Goal: Task Accomplishment & Management: Complete application form

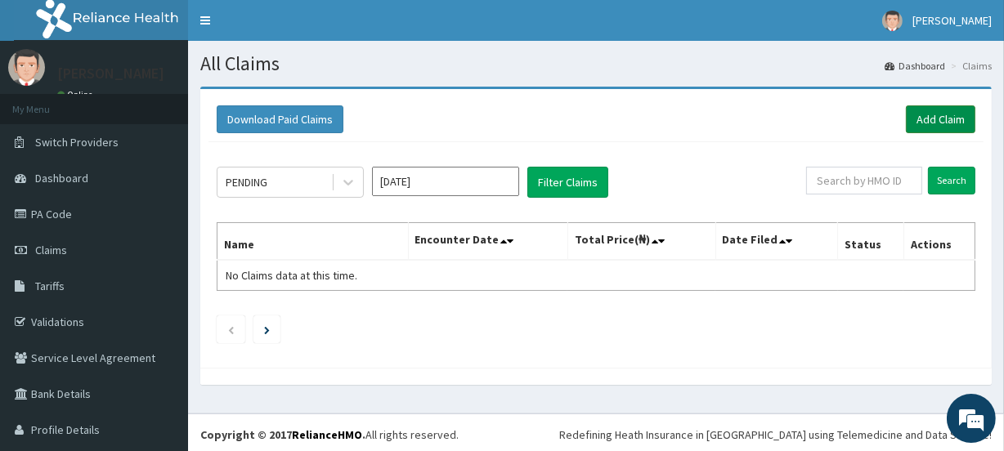
click at [922, 120] on link "Add Claim" at bounding box center [941, 120] width 70 height 28
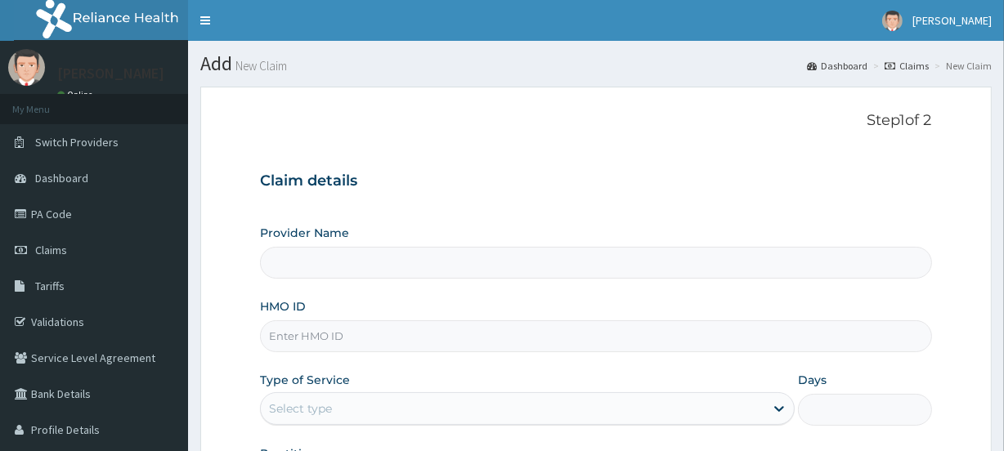
click at [379, 328] on input "HMO ID" at bounding box center [596, 337] width 672 height 32
type input "Primus Hospital Ltd"
type input "FAB/10145/B"
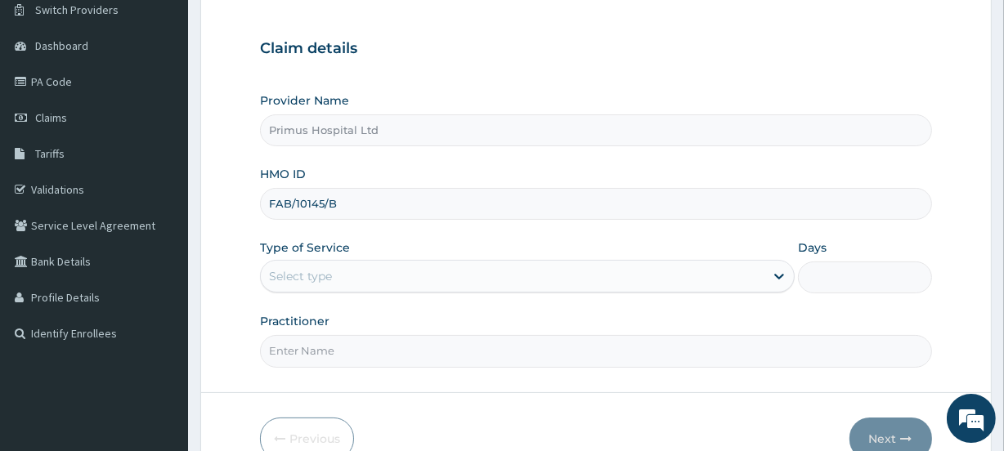
scroll to position [148, 0]
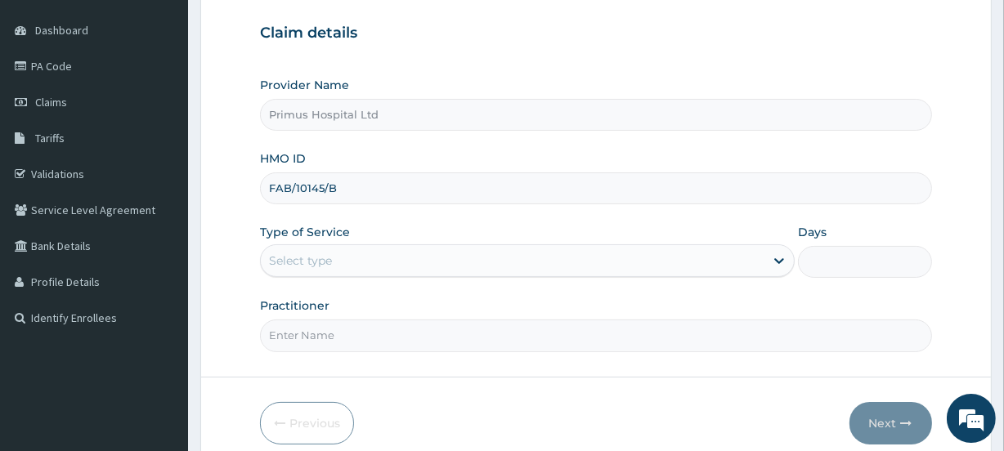
click at [404, 256] on div "Select type" at bounding box center [513, 261] width 504 height 26
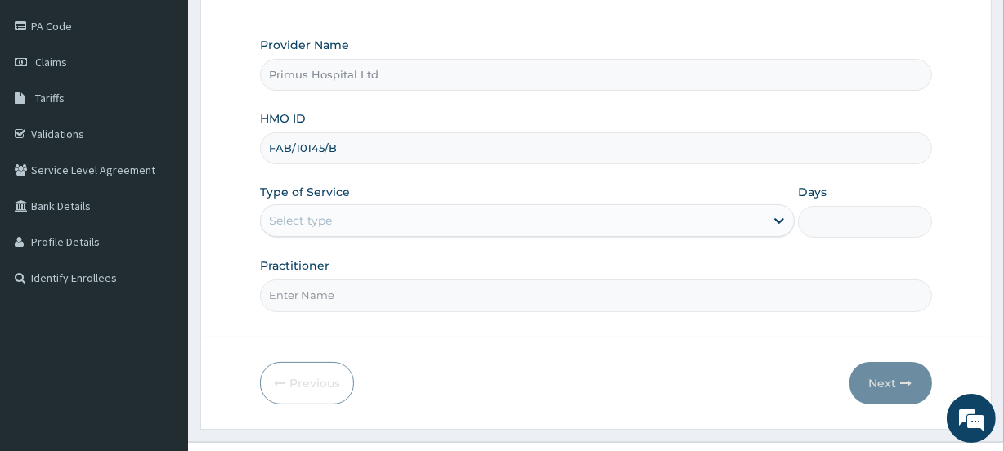
scroll to position [219, 0]
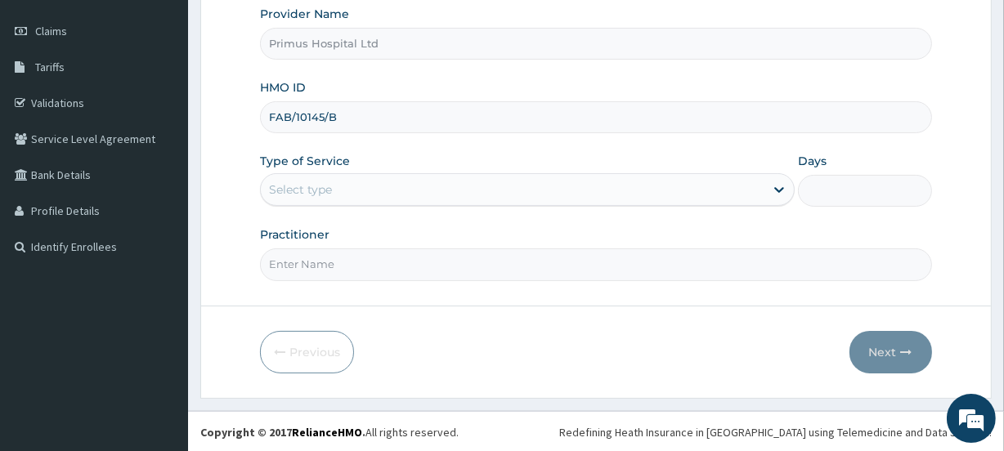
click at [330, 187] on div "Select type" at bounding box center [300, 190] width 63 height 16
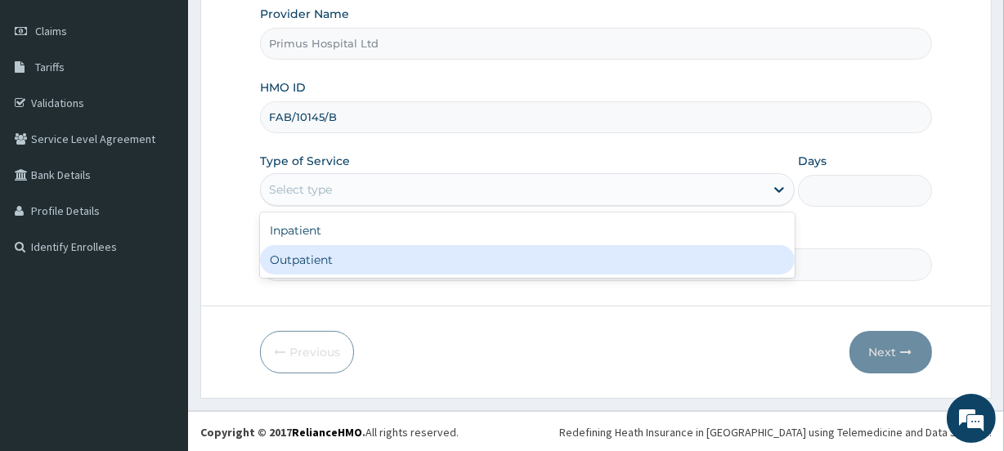
click at [308, 258] on div "Outpatient" at bounding box center [527, 259] width 535 height 29
type input "1"
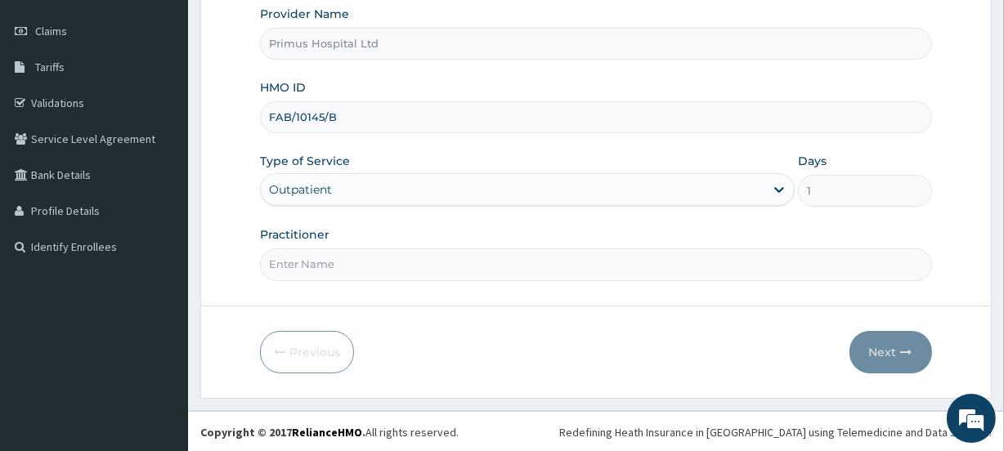
click at [331, 256] on input "Practitioner" at bounding box center [596, 265] width 672 height 32
type input "DR S O ALIU"
click at [885, 360] on button "Next" at bounding box center [891, 352] width 83 height 43
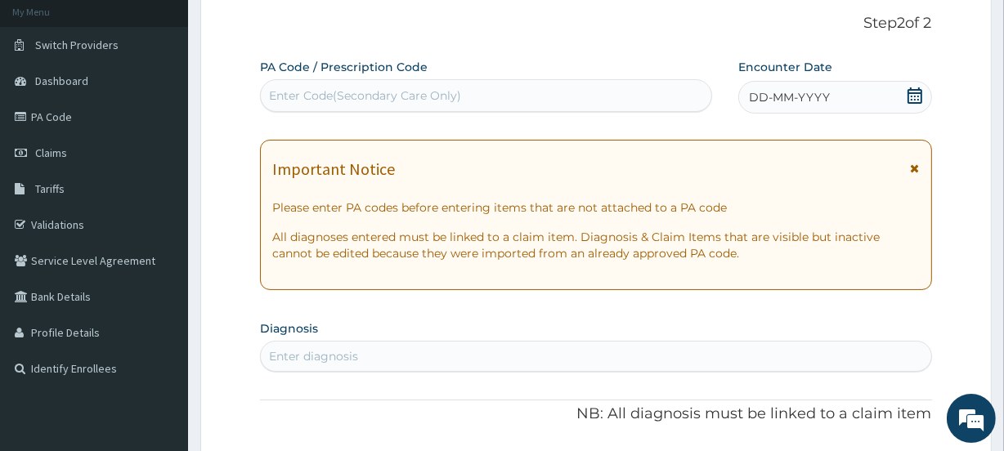
scroll to position [0, 0]
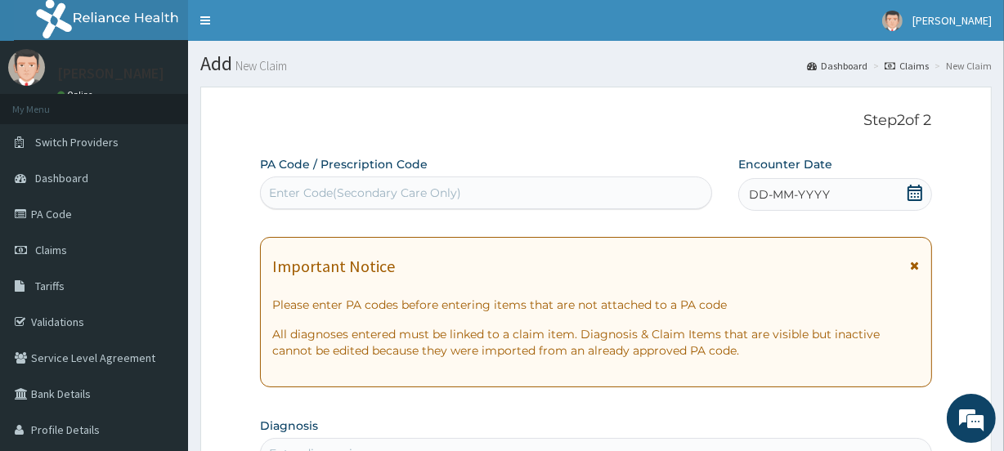
click at [907, 195] on icon at bounding box center [915, 193] width 16 height 16
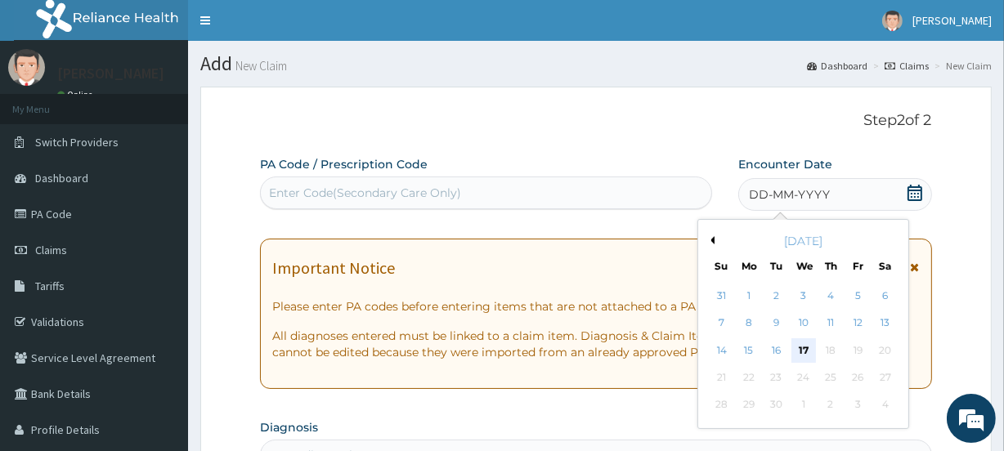
click at [808, 351] on div "17" at bounding box center [803, 351] width 25 height 25
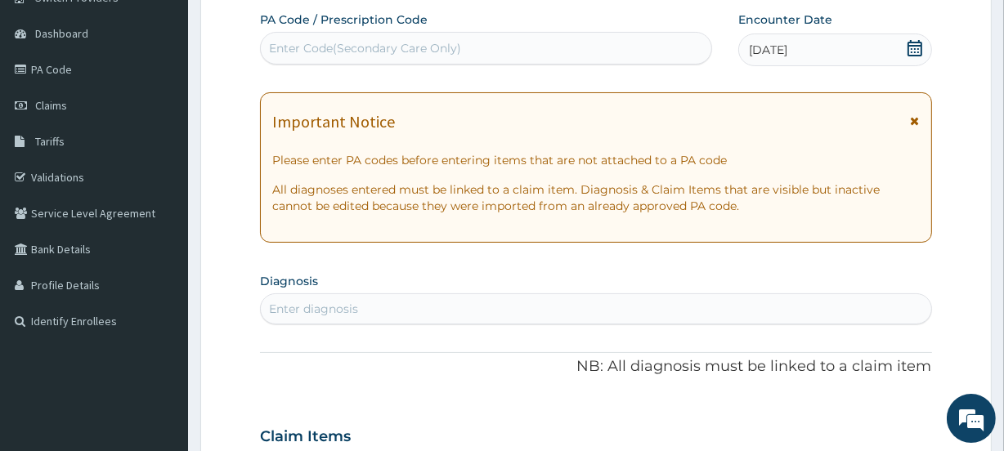
scroll to position [297, 0]
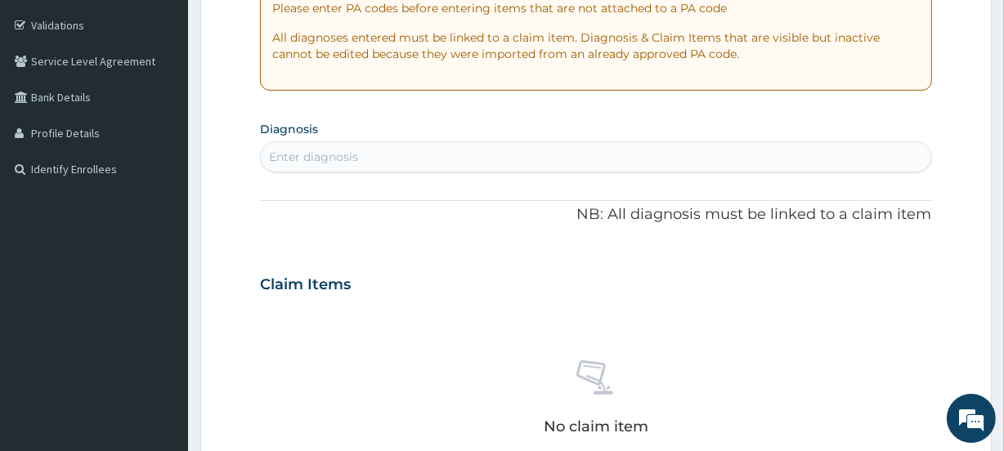
click at [386, 155] on div "Enter diagnosis" at bounding box center [596, 157] width 670 height 26
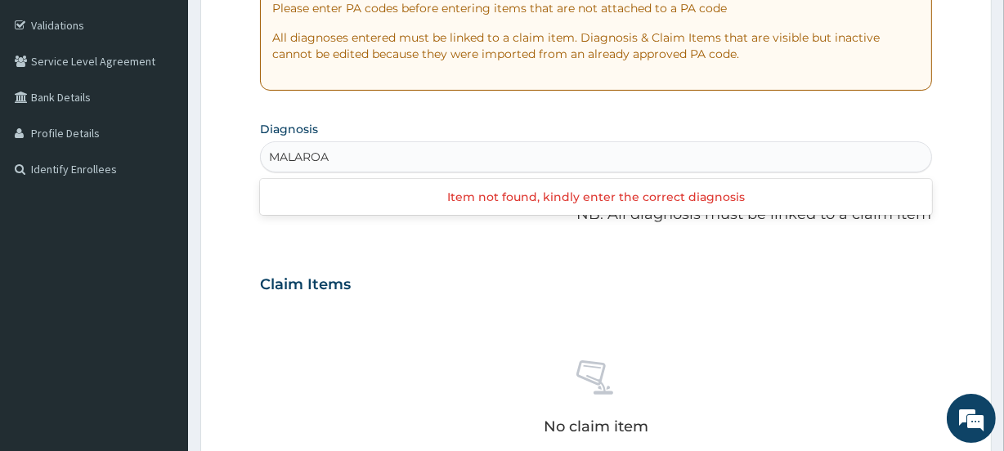
click at [311, 155] on input "MALAROA" at bounding box center [299, 157] width 61 height 16
type input "[MEDICAL_DATA]"
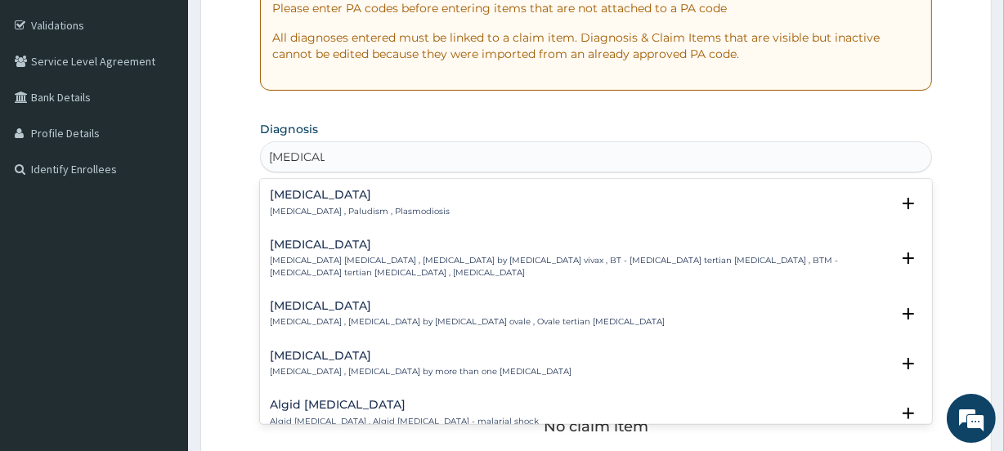
click at [294, 193] on h4 "[MEDICAL_DATA]" at bounding box center [360, 195] width 180 height 12
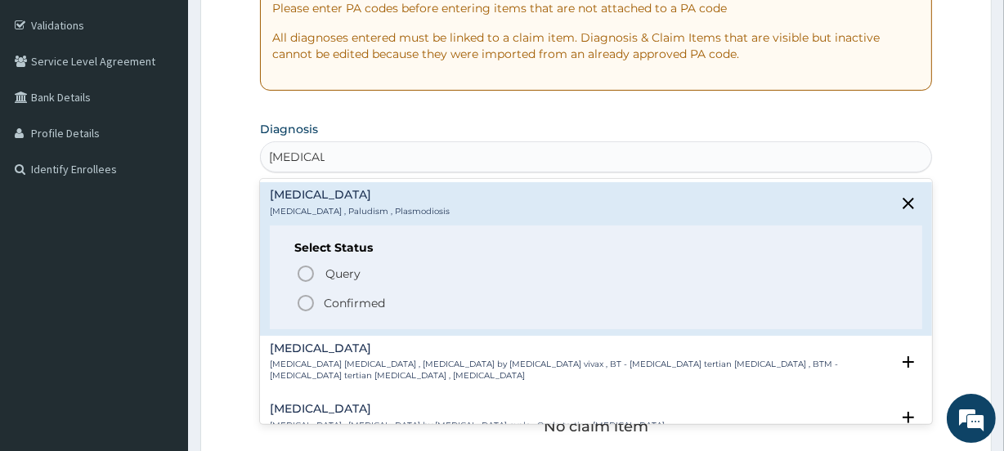
click at [305, 303] on icon "status option filled" at bounding box center [306, 304] width 20 height 20
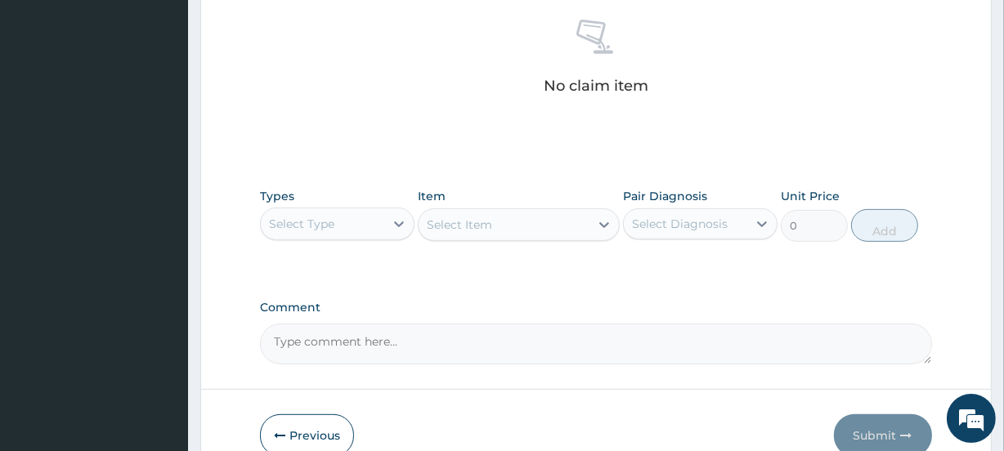
scroll to position [669, 0]
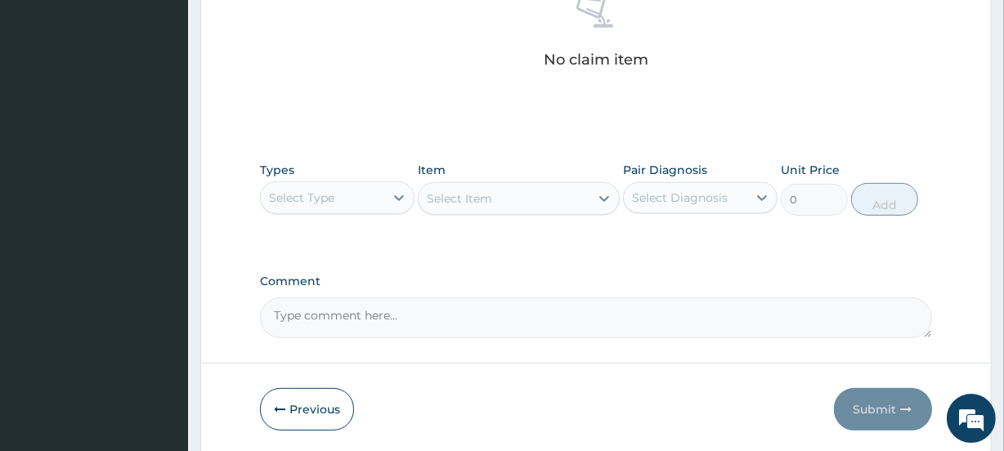
click at [334, 193] on div "Select Type" at bounding box center [301, 198] width 65 height 16
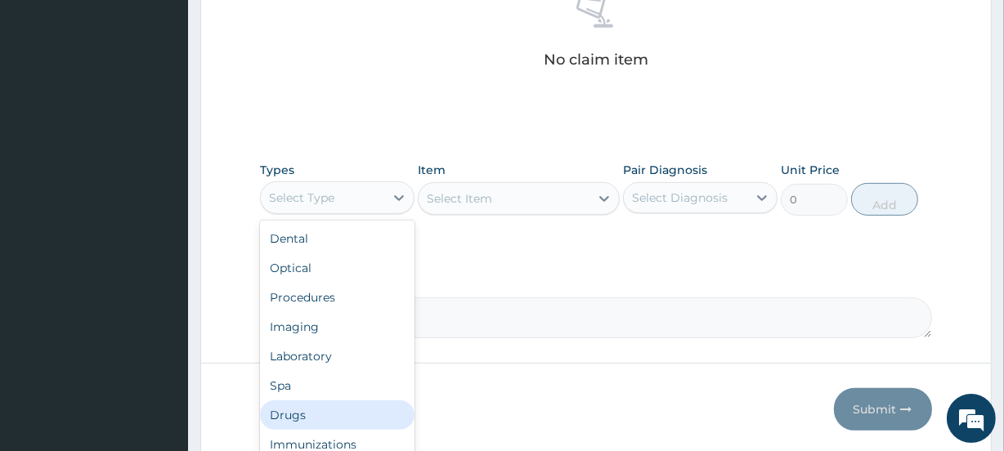
scroll to position [56, 0]
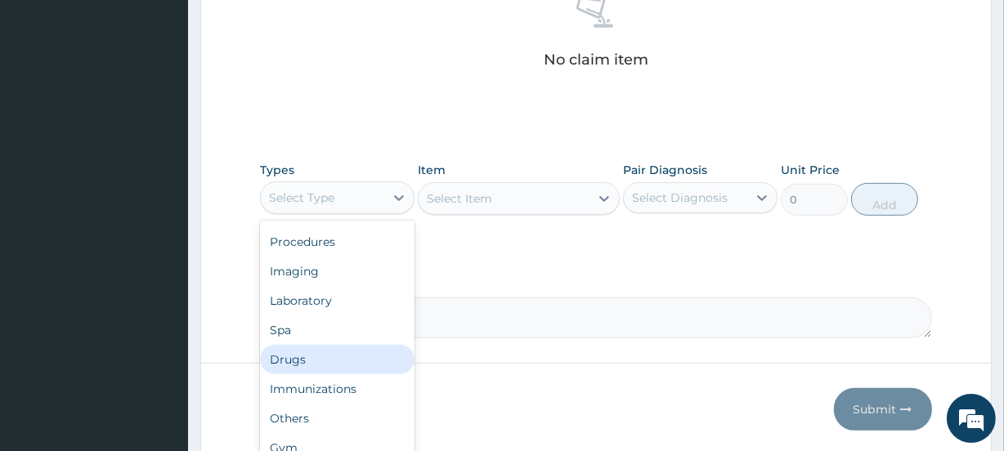
click at [315, 353] on div "Drugs" at bounding box center [337, 359] width 155 height 29
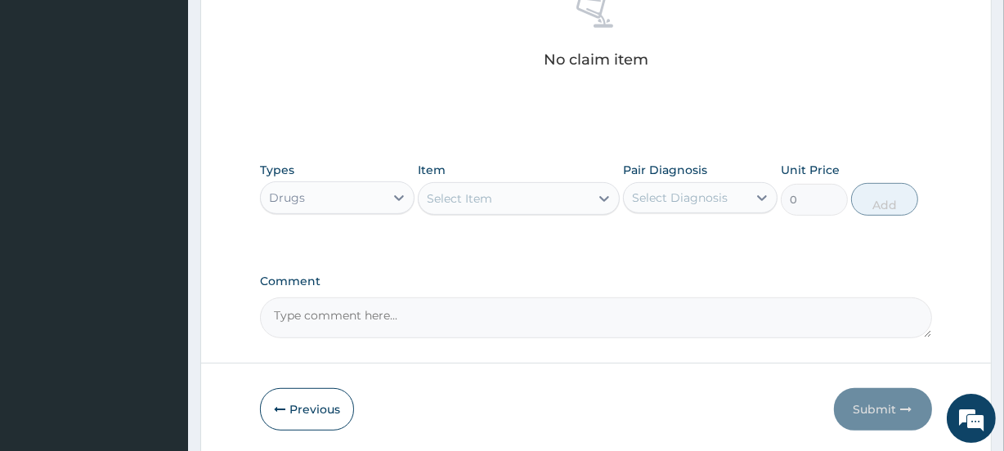
click at [471, 196] on div "Select Item" at bounding box center [459, 199] width 65 height 16
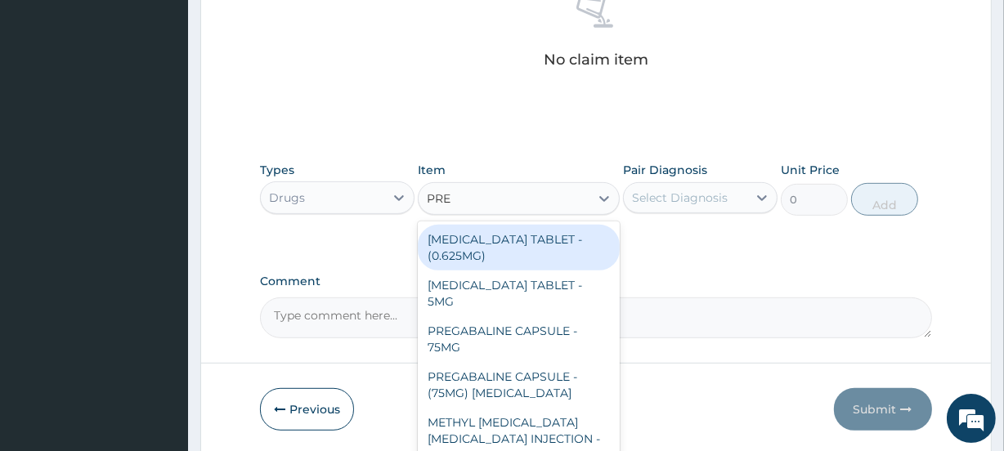
type input "PREG"
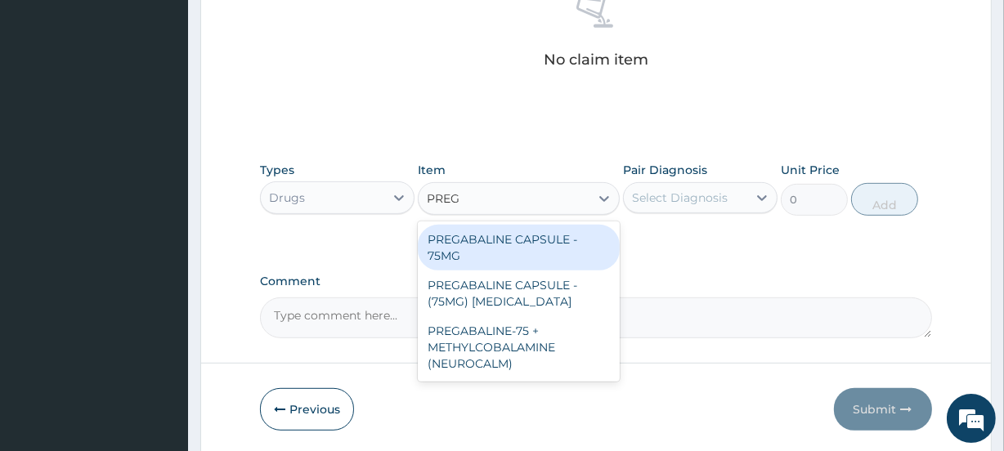
click at [490, 245] on div "PREGABALINE CAPSULE - 75MG" at bounding box center [518, 248] width 201 height 46
type input "168"
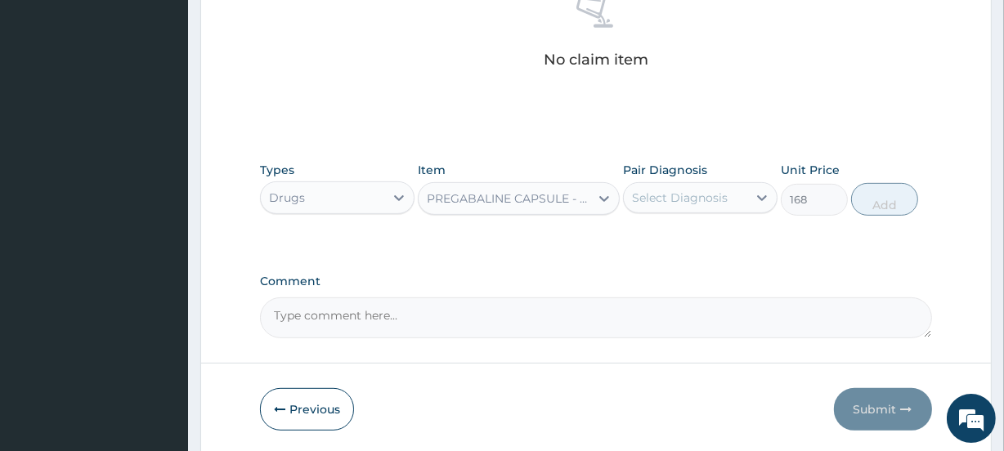
click at [540, 195] on div "PREGABALINE CAPSULE - 75MG" at bounding box center [509, 199] width 164 height 16
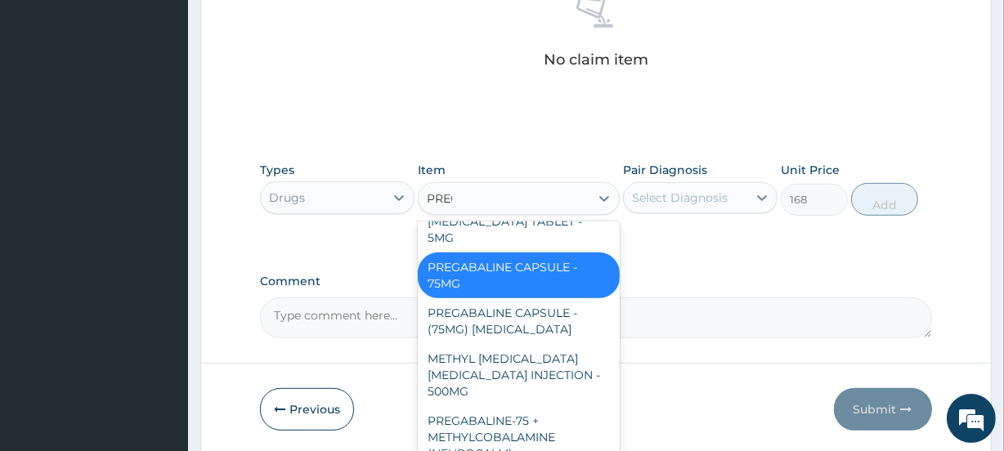
scroll to position [0, 0]
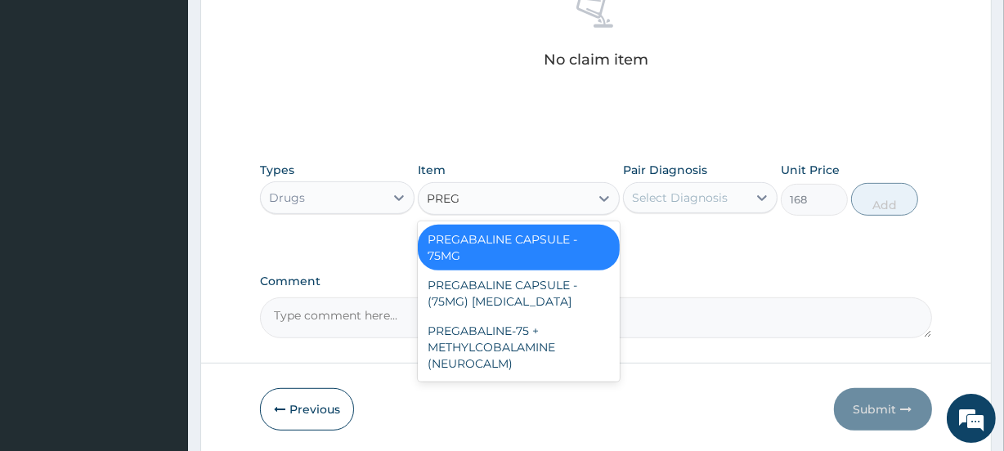
type input "PREGA"
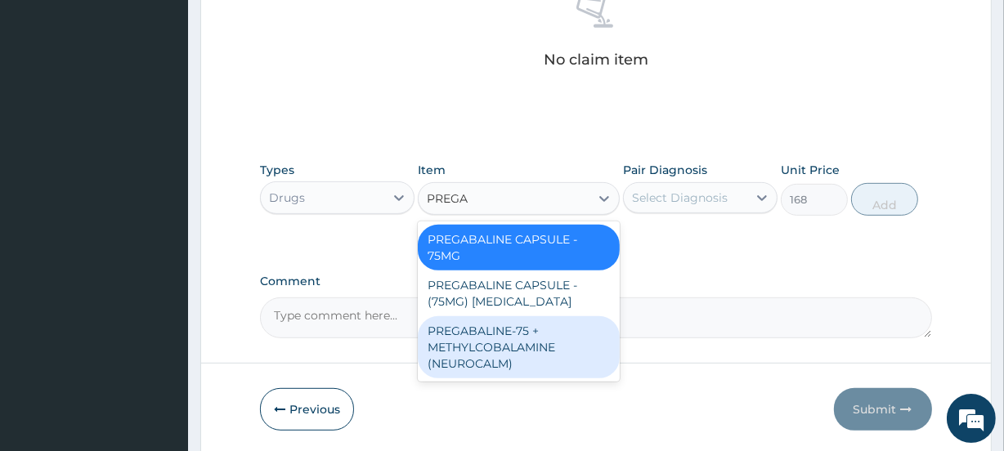
click at [523, 349] on div "PREGABALINE-75 + METHYLCOBALAMINE (NEUROCALM)" at bounding box center [518, 348] width 201 height 62
type input "336"
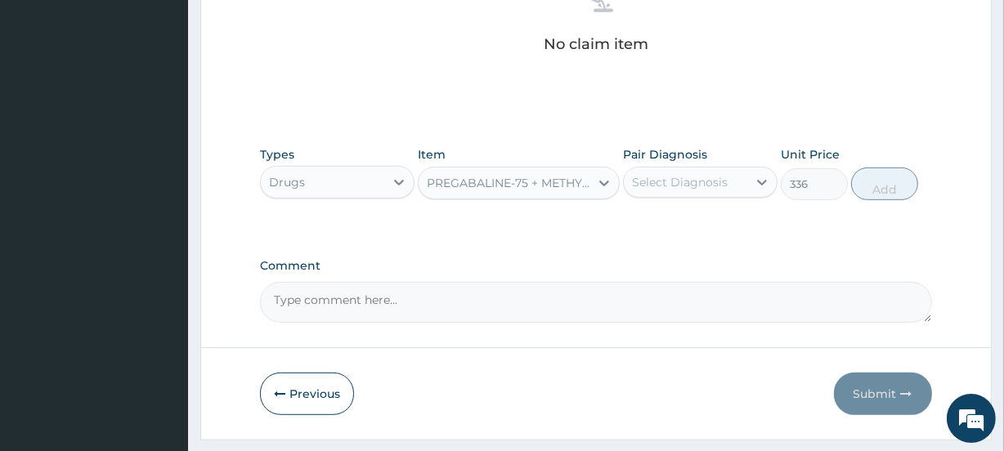
scroll to position [653, 0]
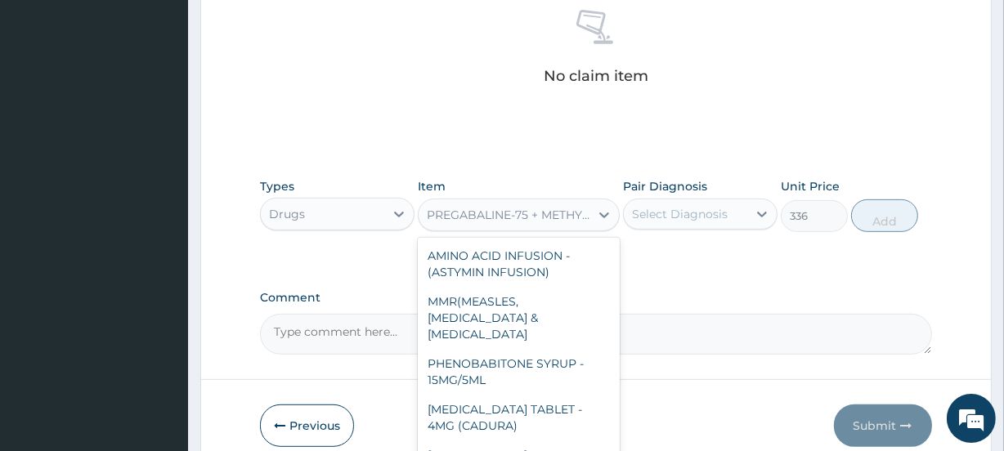
click at [580, 211] on div "PREGABALINE-75 + METHYLCOBALAMINE (NEUROCALM)" at bounding box center [509, 215] width 164 height 16
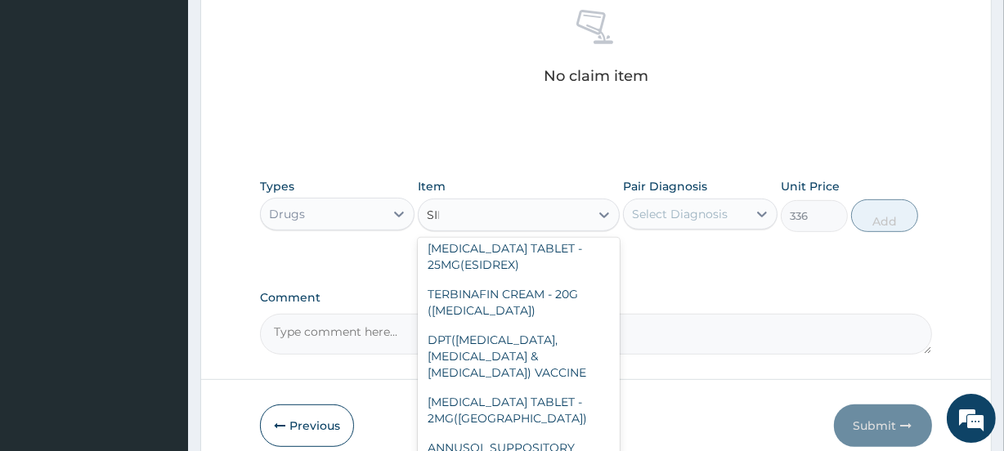
scroll to position [0, 0]
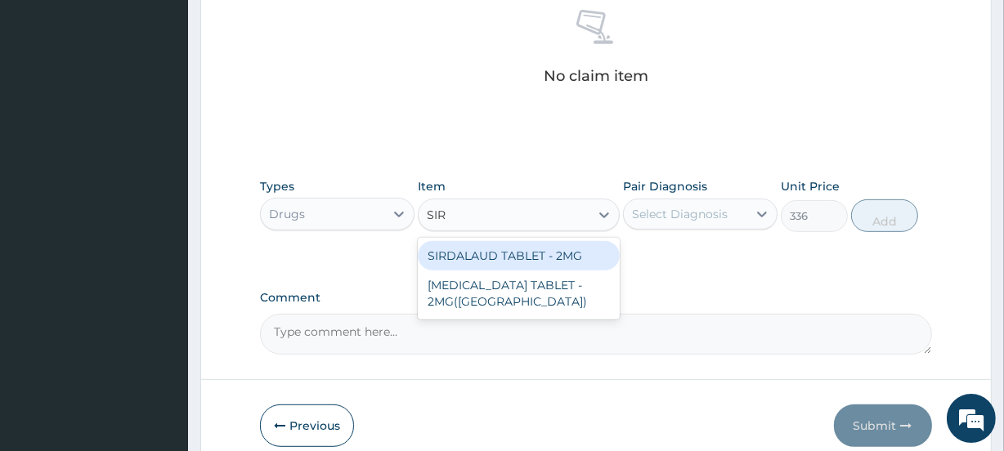
type input "SIRD"
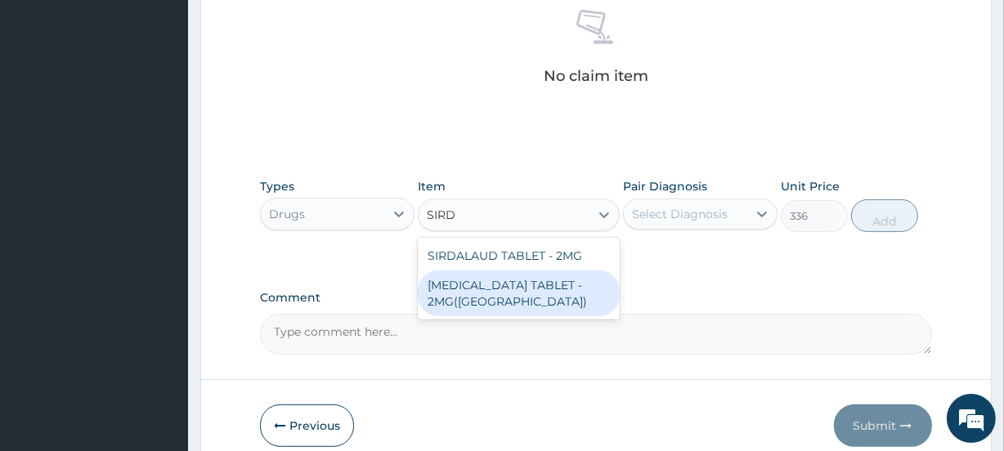
click at [492, 293] on div "[MEDICAL_DATA] TABLET - 2MG([GEOGRAPHIC_DATA])" at bounding box center [518, 294] width 201 height 46
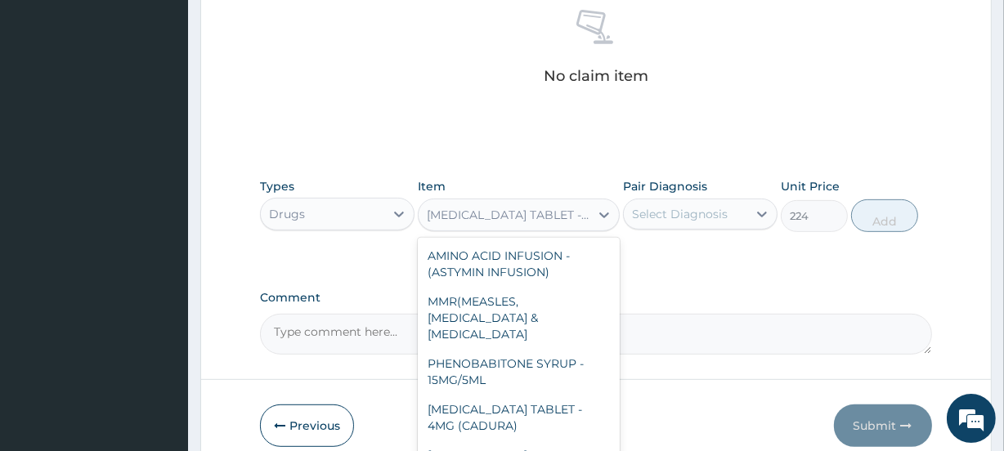
click at [523, 218] on div "[MEDICAL_DATA] TABLET - 2MG([GEOGRAPHIC_DATA])" at bounding box center [509, 215] width 164 height 16
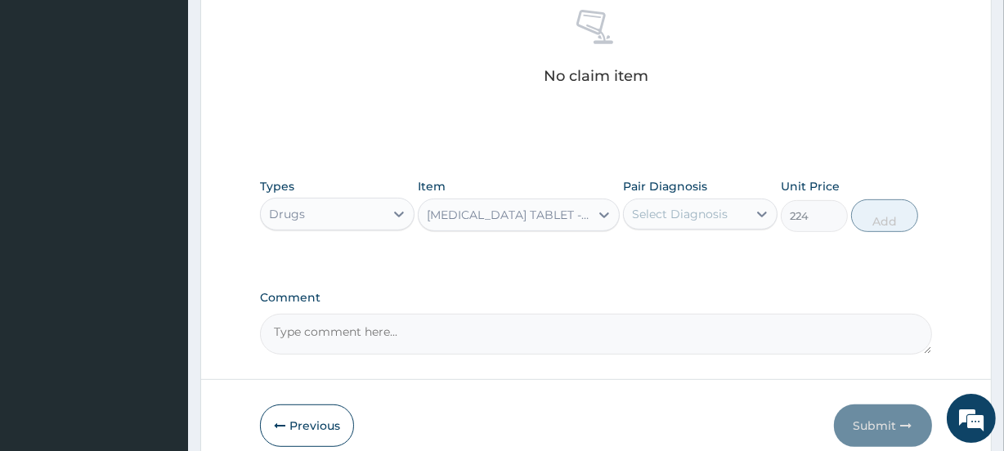
click at [659, 263] on div "Types Drugs Item [MEDICAL_DATA] TABLET - 2MG(SIRDALAUD) Pair Diagnosis Select D…" at bounding box center [596, 217] width 672 height 95
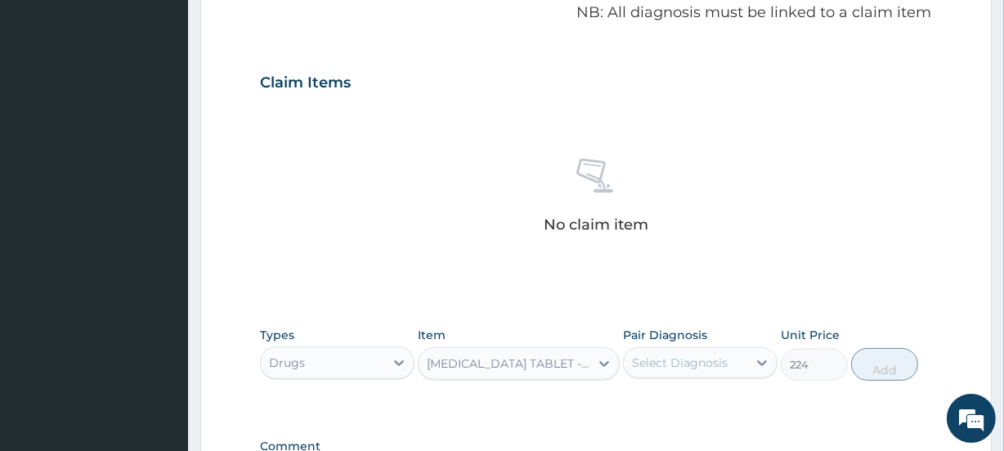
scroll to position [727, 0]
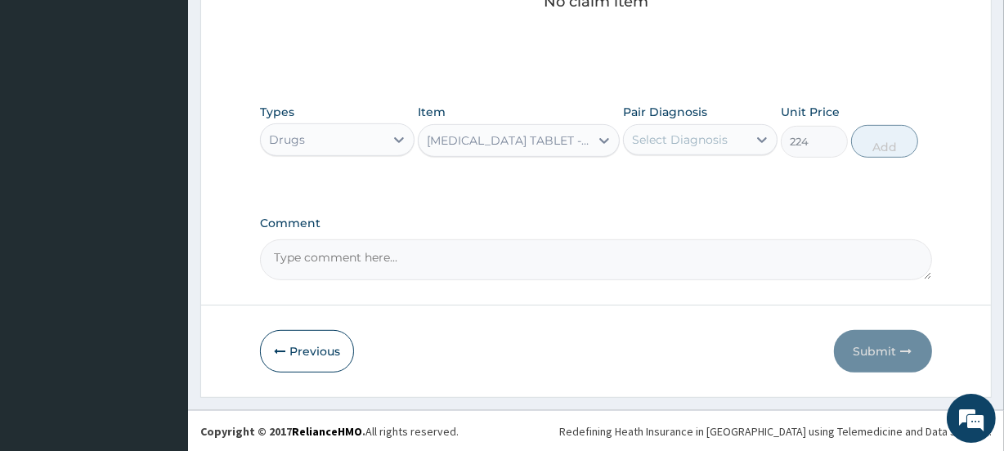
click at [350, 138] on div "Drugs" at bounding box center [323, 140] width 124 height 26
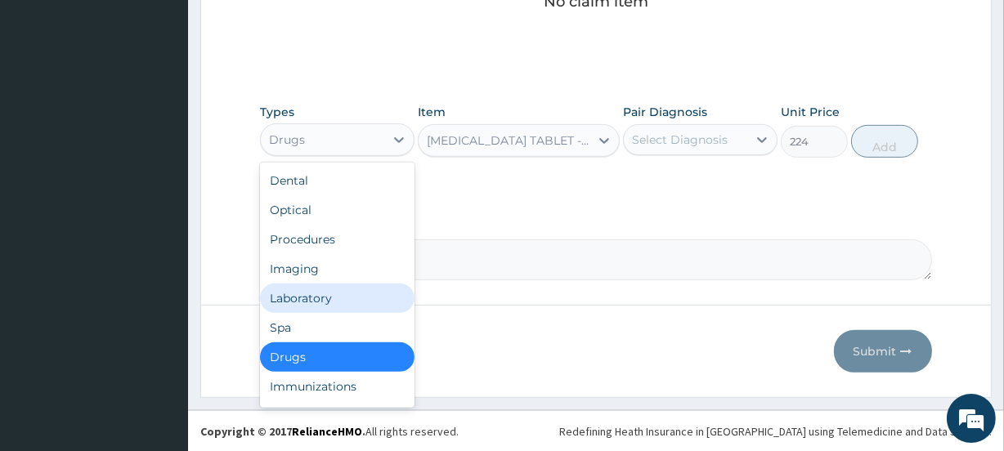
click at [322, 301] on div "Laboratory" at bounding box center [337, 298] width 155 height 29
type input "0"
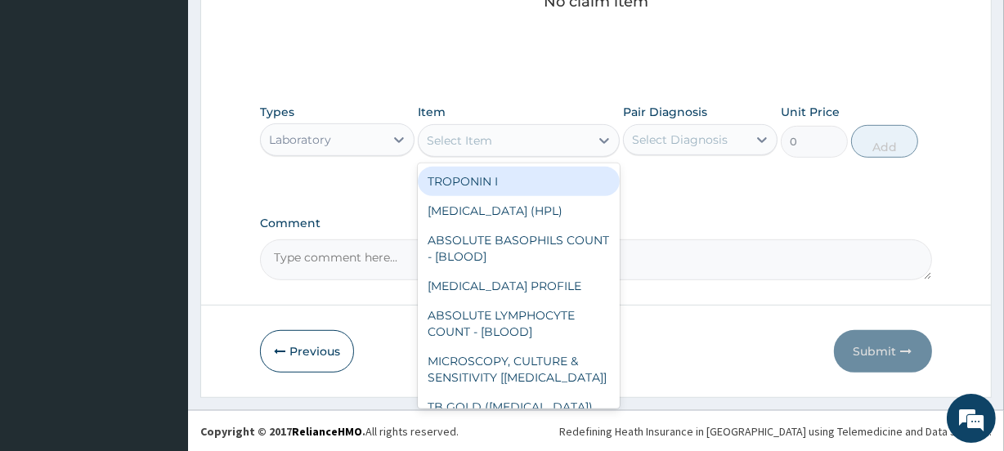
click at [529, 138] on div "Select Item" at bounding box center [504, 141] width 170 height 26
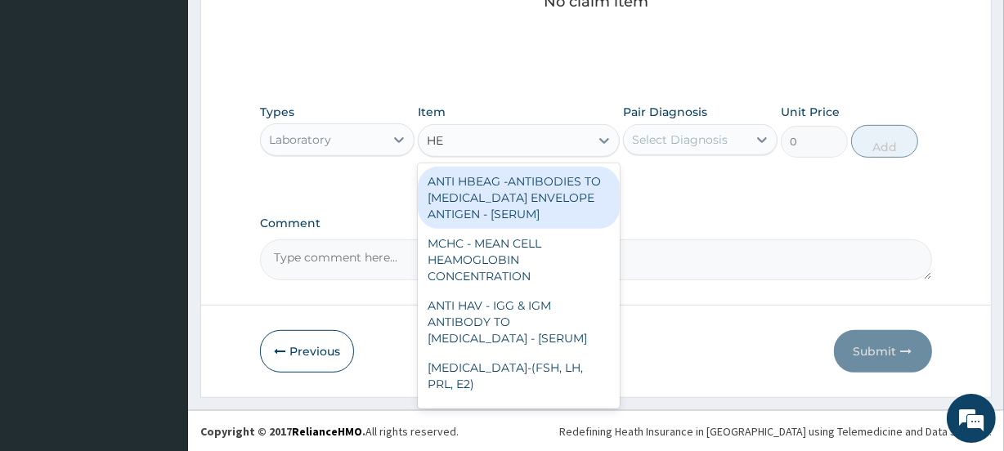
type input "HEP"
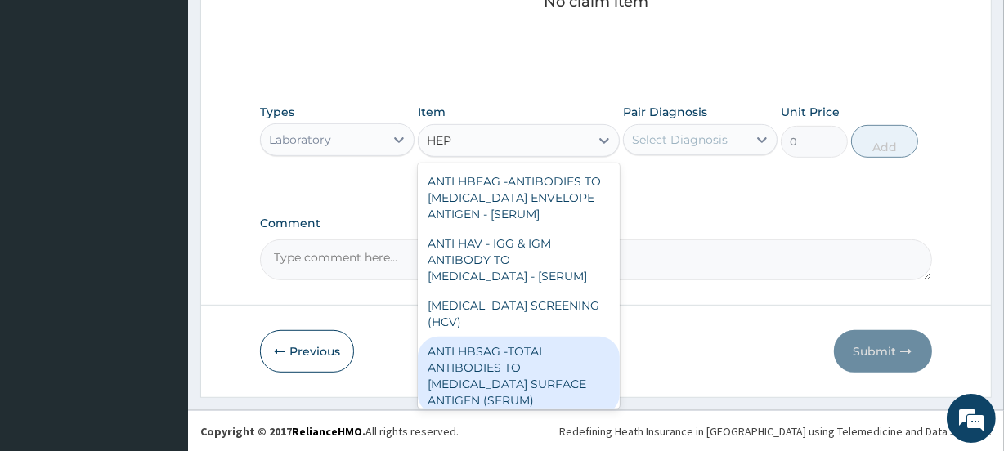
click at [516, 372] on div "ANTI HBSAG -TOTAL ANTIBODIES TO [MEDICAL_DATA] SURFACE ANTIGEN (SERUM)" at bounding box center [518, 376] width 201 height 79
type input "3125"
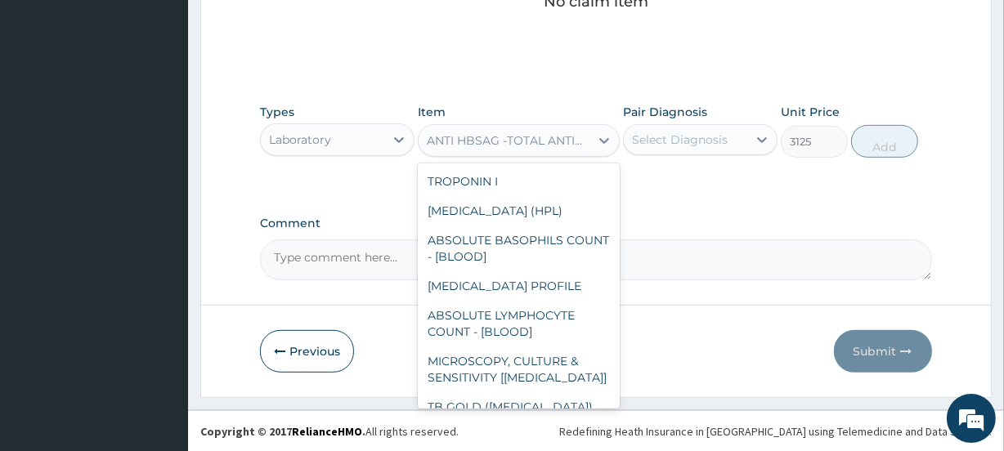
click at [528, 146] on div "ANTI HBSAG -TOTAL ANTIBODIES TO [MEDICAL_DATA] SURFACE ANTIGEN (SERUM)" at bounding box center [509, 141] width 164 height 16
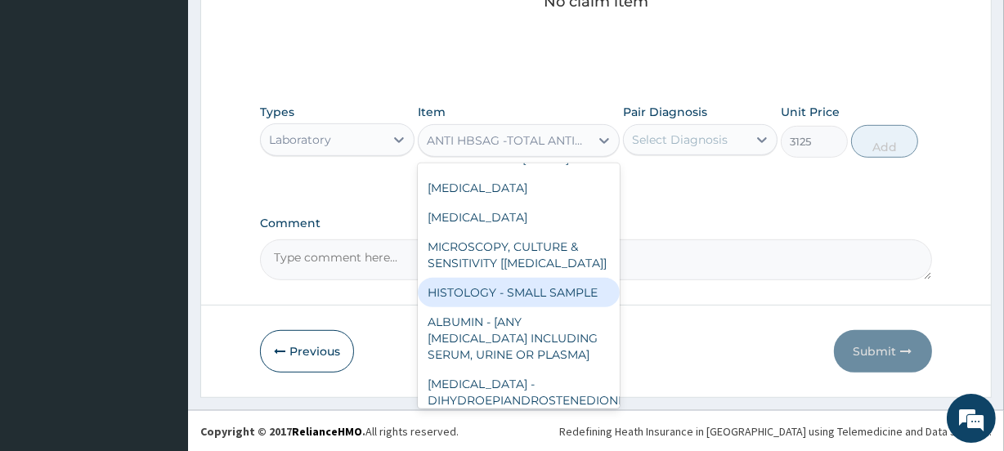
scroll to position [355, 0]
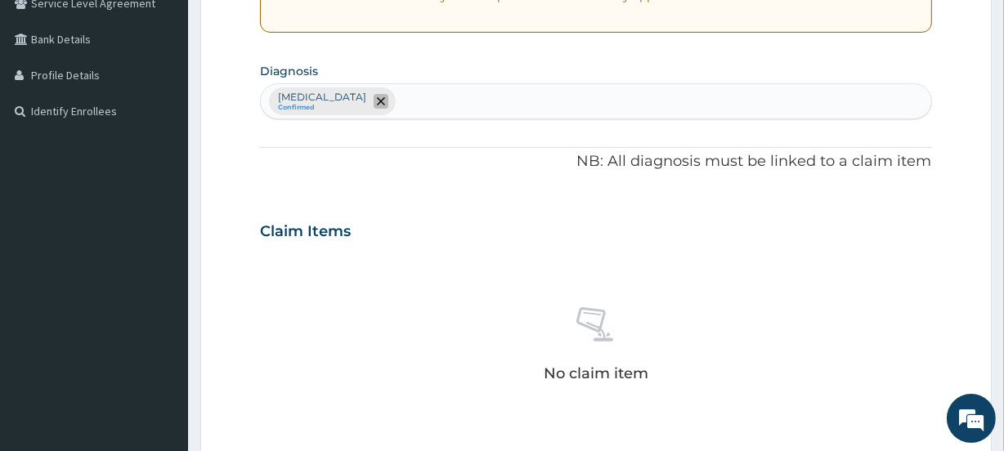
click at [377, 100] on icon "remove selection option" at bounding box center [381, 101] width 8 height 8
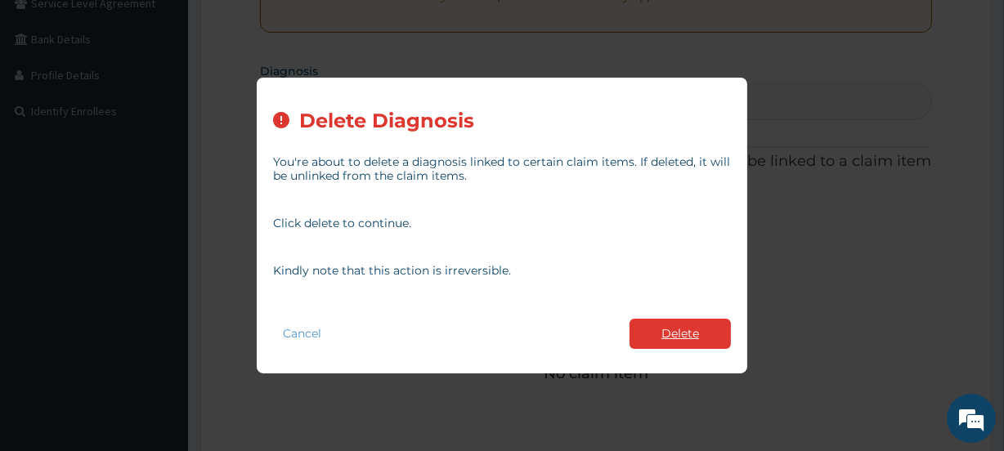
click at [688, 340] on button "Delete" at bounding box center [680, 334] width 101 height 30
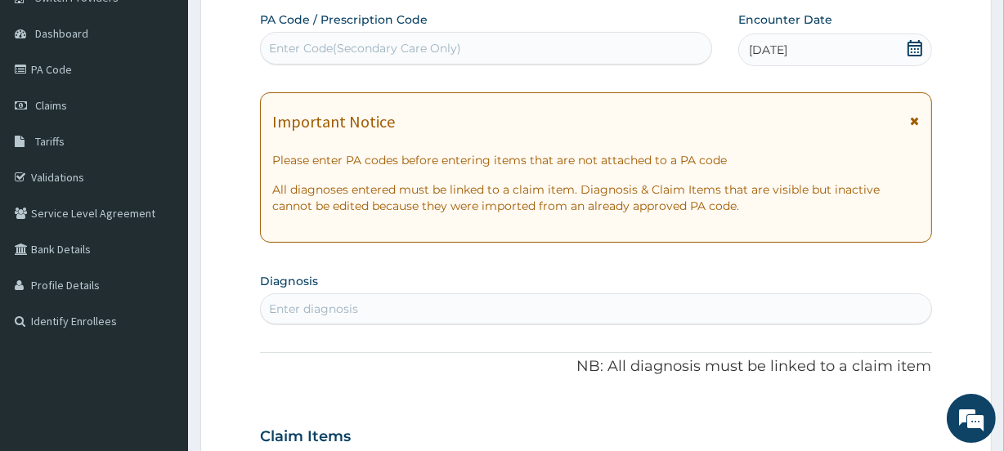
scroll to position [297, 0]
